Goal: Task Accomplishment & Management: Use online tool/utility

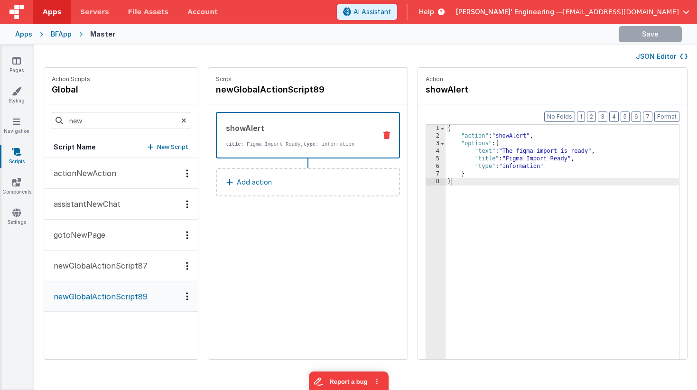
click at [130, 269] on p "newGlobalActionScript87" at bounding box center [98, 265] width 100 height 11
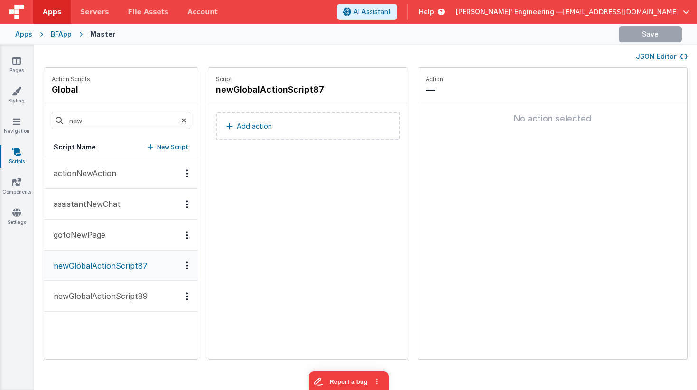
click at [186, 266] on icon "Options" at bounding box center [187, 265] width 2 height 0
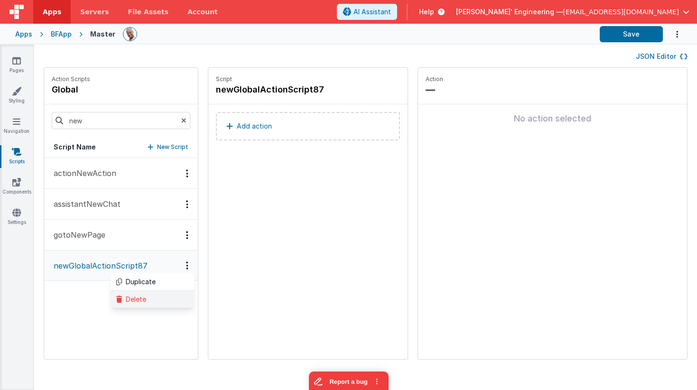
click at [145, 297] on div "Delete" at bounding box center [153, 299] width 84 height 17
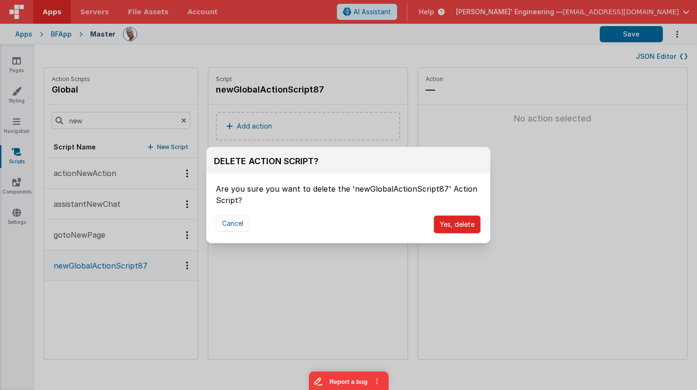
click at [460, 221] on button "Yes, delete" at bounding box center [457, 224] width 47 height 18
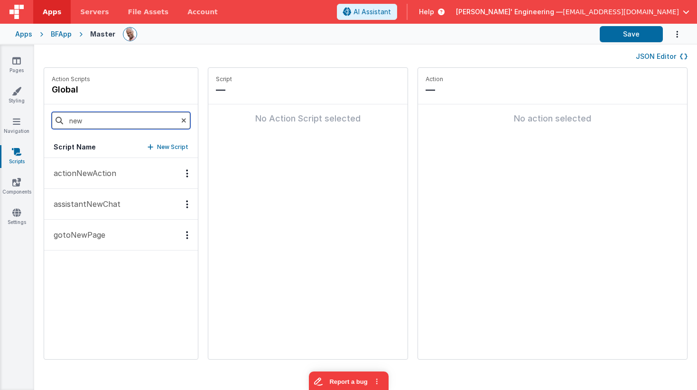
drag, startPoint x: 107, startPoint y: 121, endPoint x: 39, endPoint y: 112, distance: 68.5
click at [39, 112] on div "Action Scripts global new Script Name New Script actionNewAction assistantNewCh…" at bounding box center [365, 218] width 663 height 302
type input "onf"
click at [102, 230] on p "onFigmaRecieved" at bounding box center [82, 234] width 69 height 11
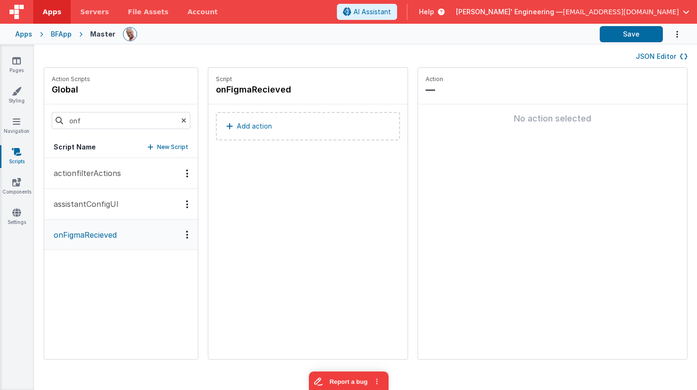
click at [287, 125] on button "Add action" at bounding box center [308, 126] width 184 height 28
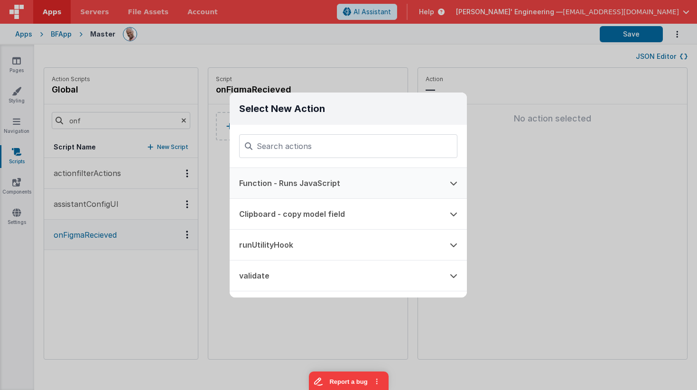
click at [289, 193] on button "Function - Runs JavaScript" at bounding box center [335, 183] width 211 height 30
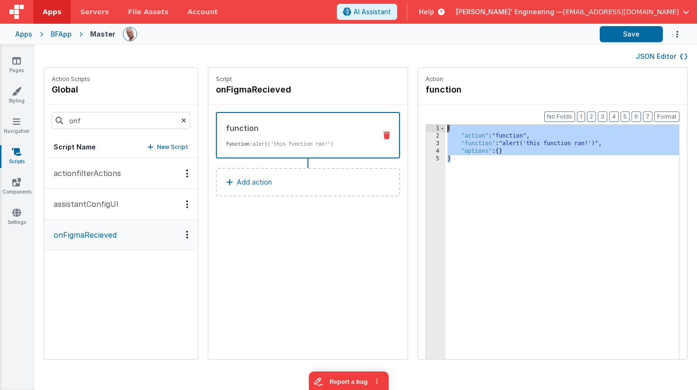
drag, startPoint x: 459, startPoint y: 198, endPoint x: 377, endPoint y: 88, distance: 137.0
click at [377, 87] on div "Action Scripts global onf Script Name New Script actionfilterActions assistantC…" at bounding box center [365, 218] width 663 height 302
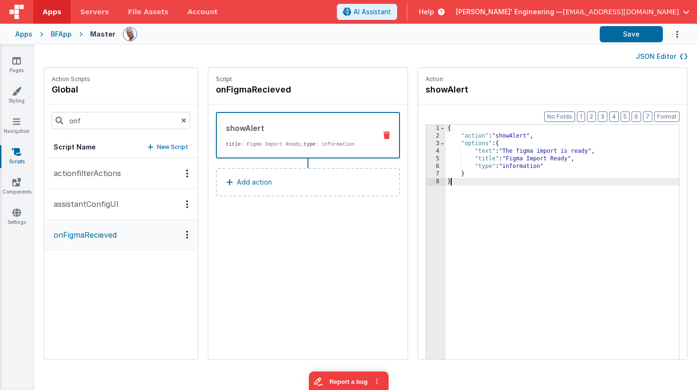
click at [494, 184] on div "{ "action" : "showAlert" , "options" : { "text" : "The figma import is ready" ,…" at bounding box center [576, 264] width 261 height 279
click at [630, 36] on button "Save" at bounding box center [631, 34] width 63 height 16
drag, startPoint x: 636, startPoint y: 35, endPoint x: 626, endPoint y: 36, distance: 9.5
click at [636, 35] on button "Save" at bounding box center [631, 34] width 63 height 16
click at [241, 186] on p "Add action" at bounding box center [254, 181] width 35 height 11
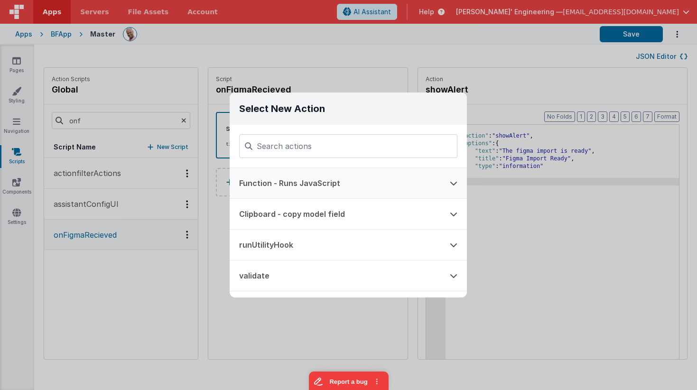
drag, startPoint x: 325, startPoint y: 182, endPoint x: 336, endPoint y: 182, distance: 10.9
click at [325, 182] on button "Function - Runs JavaScript" at bounding box center [335, 183] width 211 height 30
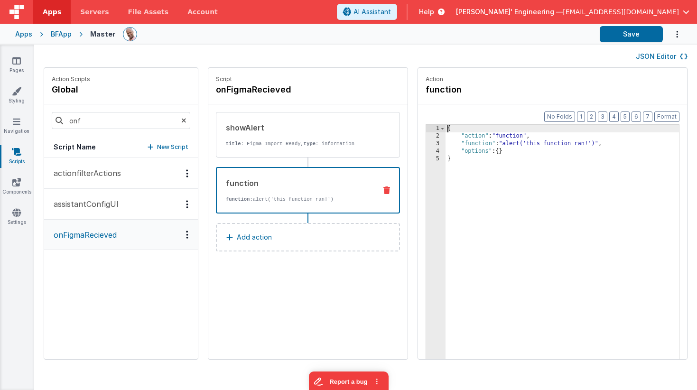
click at [426, 143] on div "3" at bounding box center [435, 144] width 19 height 8
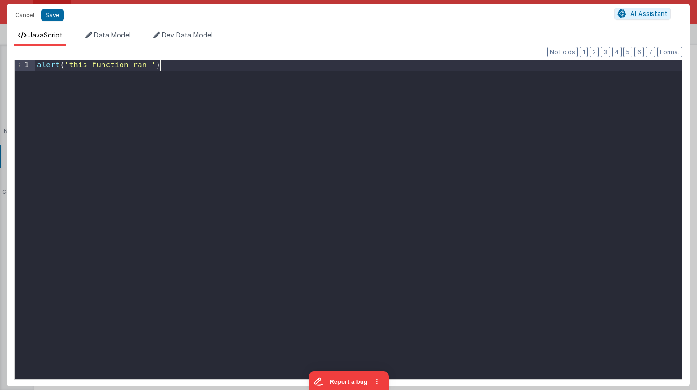
click at [292, 136] on div "alert ( 'this function ran!' )" at bounding box center [358, 232] width 647 height 345
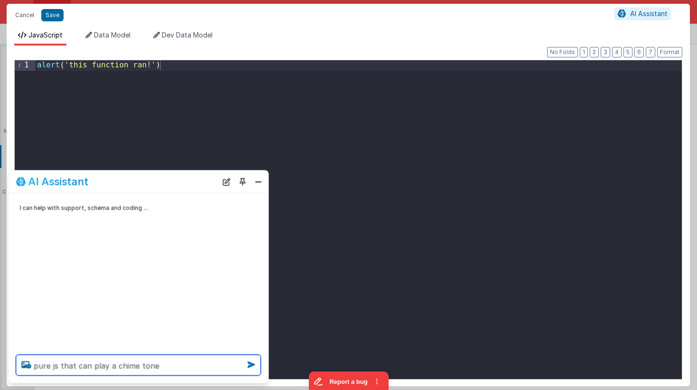
type textarea "pure js that can play a chime tone"
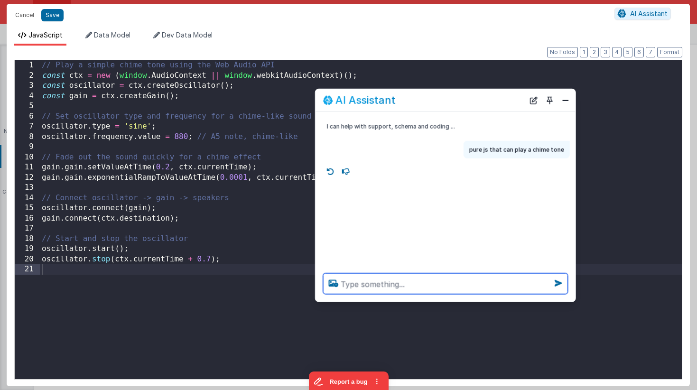
drag, startPoint x: 179, startPoint y: 182, endPoint x: 486, endPoint y: 101, distance: 317.6
click at [486, 101] on div "AI Assistant" at bounding box center [423, 99] width 201 height 11
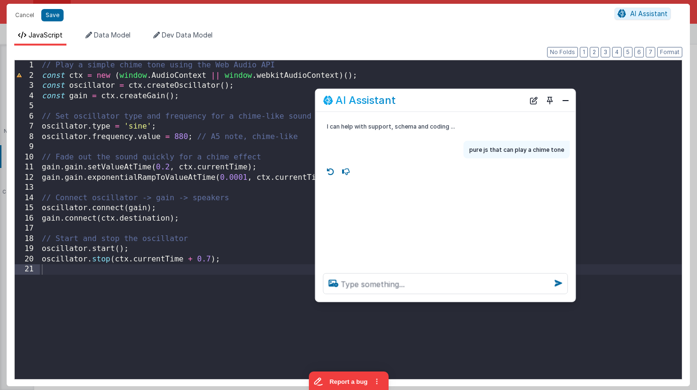
click at [242, 267] on div "// Play a simple chime tone using the Web Audio API const ctx = new ( window . …" at bounding box center [361, 232] width 642 height 345
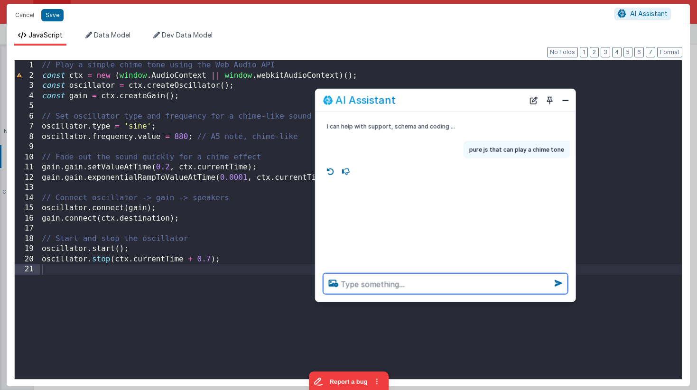
click at [361, 284] on textarea at bounding box center [445, 283] width 245 height 21
type textarea "is this complete"
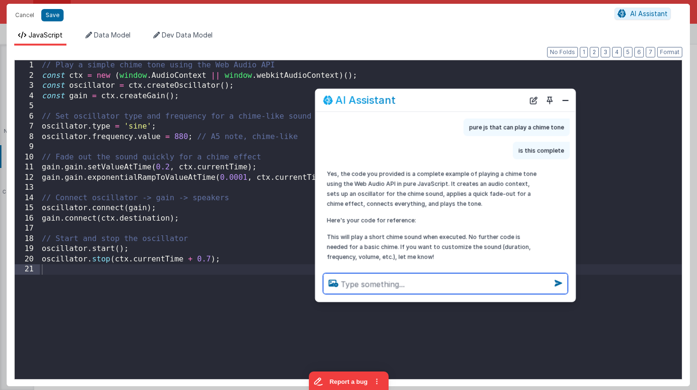
scroll to position [40, 0]
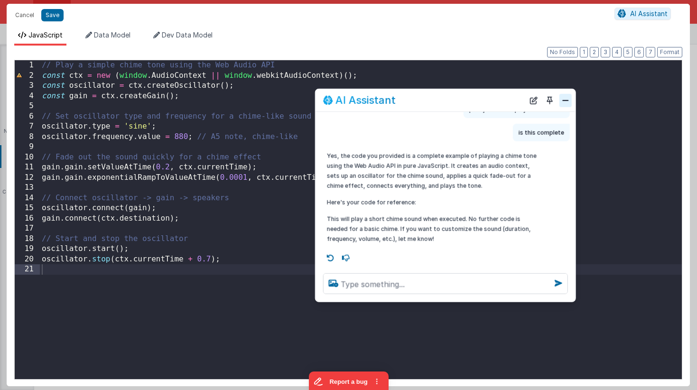
click at [570, 102] on button "Close" at bounding box center [565, 99] width 12 height 13
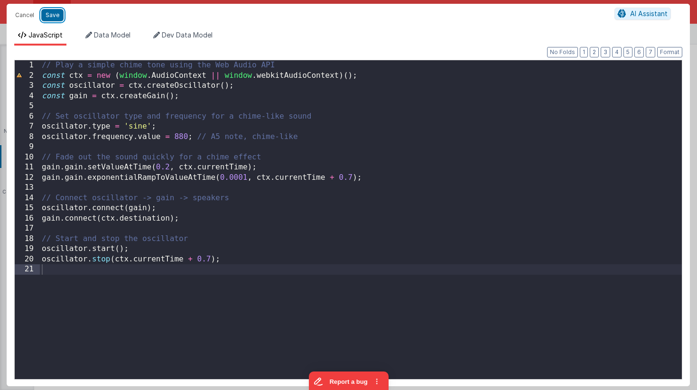
drag, startPoint x: 56, startPoint y: 17, endPoint x: 189, endPoint y: 52, distance: 137.7
click at [56, 17] on button "Save" at bounding box center [52, 15] width 22 height 12
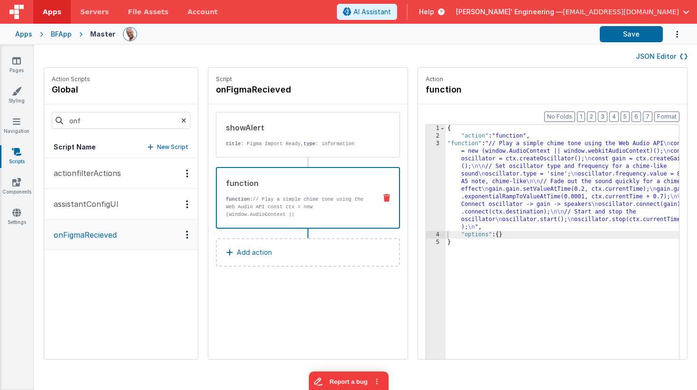
click at [270, 40] on div at bounding box center [357, 34] width 469 height 16
click at [196, 13] on link "Account" at bounding box center [202, 12] width 49 height 24
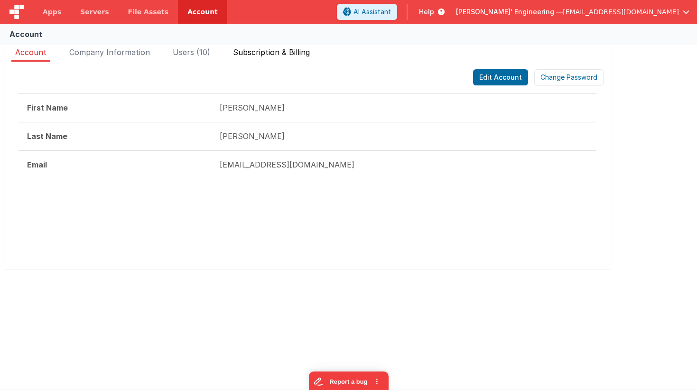
click at [272, 51] on span "Subscription & Billing" at bounding box center [271, 51] width 77 height 9
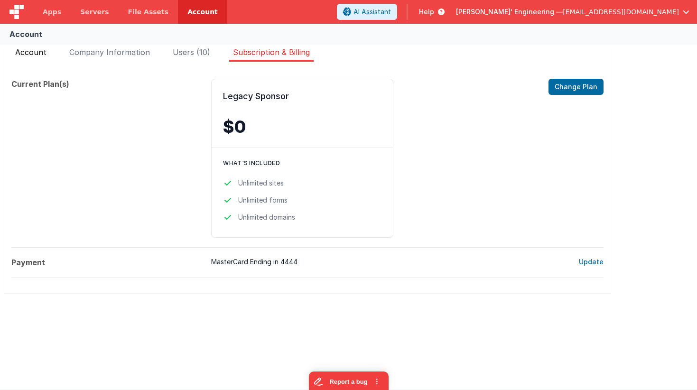
click at [46, 50] on span "Account" at bounding box center [30, 51] width 31 height 9
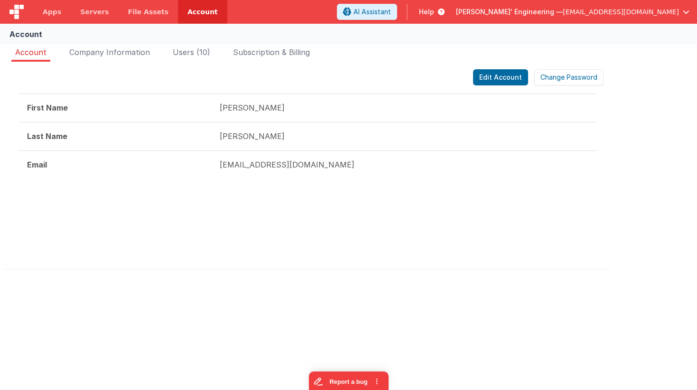
click at [382, 185] on div "First Name [PERSON_NAME] Last Name [PERSON_NAME] Email [EMAIL_ADDRESS][DOMAIN_N…" at bounding box center [308, 140] width 578 height 95
click at [346, 376] on button "Report a bug" at bounding box center [348, 380] width 80 height 20
click at [293, 49] on span "Subscription & Billing" at bounding box center [271, 51] width 77 height 9
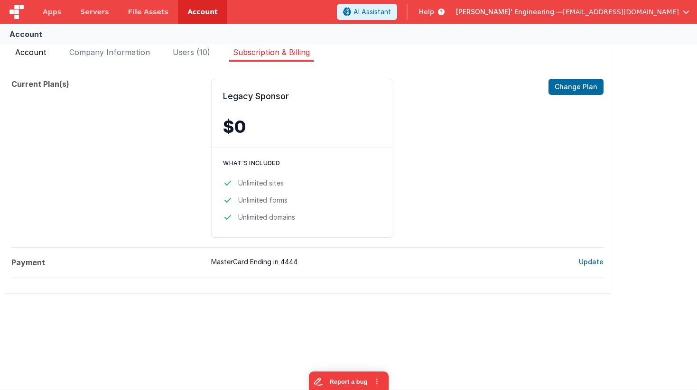
click at [22, 49] on span "Account" at bounding box center [30, 51] width 31 height 9
